Goal: Find specific page/section: Find specific page/section

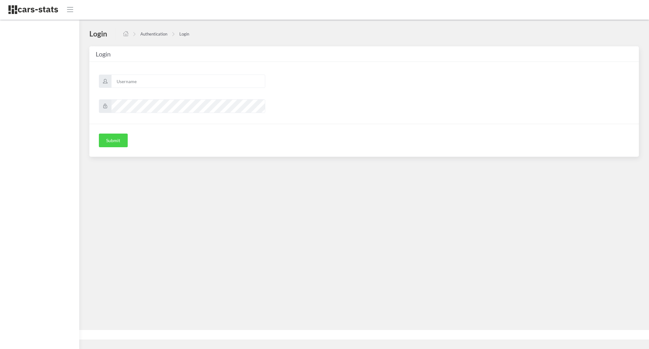
scroll to position [6, 6]
type input "awt"
click at [106, 138] on button "Submit" at bounding box center [113, 140] width 29 height 14
type input "awt"
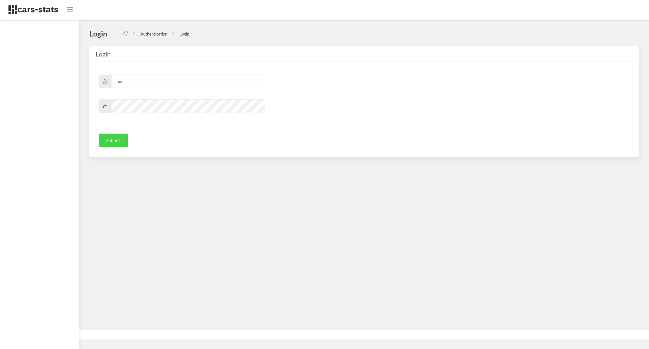
click at [108, 136] on button "Submit" at bounding box center [113, 140] width 29 height 14
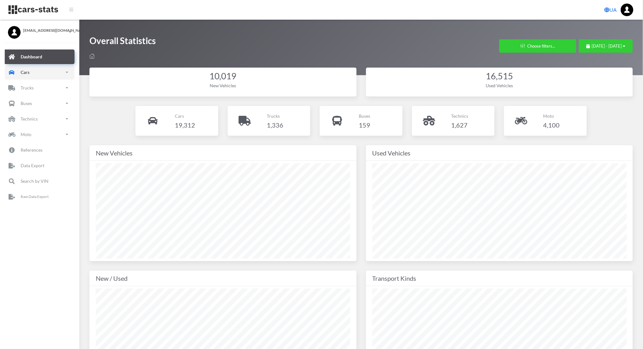
click at [46, 76] on link "Cars" at bounding box center [40, 72] width 70 height 15
click at [31, 103] on link "New" at bounding box center [40, 107] width 60 height 14
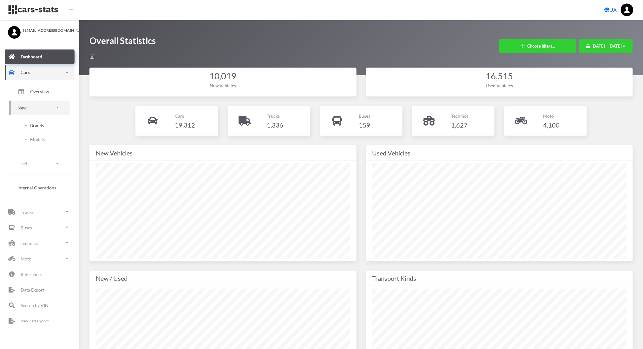
click at [35, 127] on span "Brands" at bounding box center [37, 125] width 14 height 7
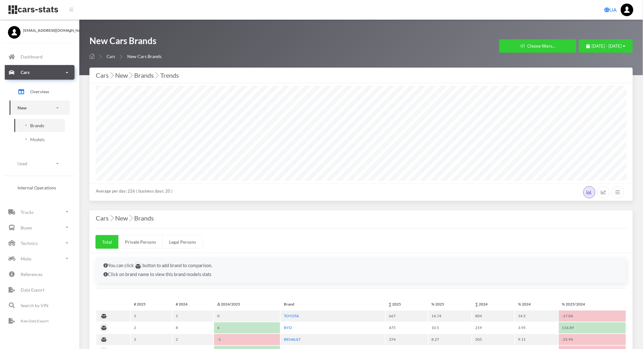
scroll to position [6, 6]
select select "25"
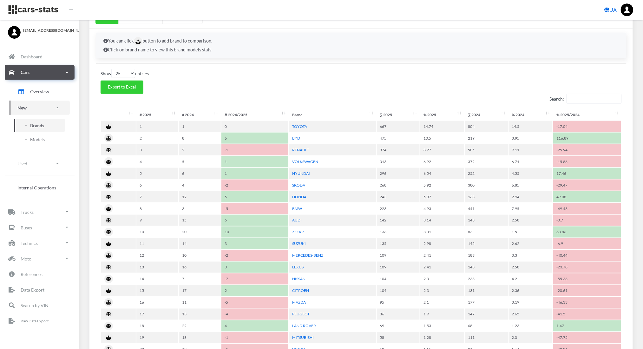
scroll to position [262, 0]
